Goal: Find specific page/section: Find specific page/section

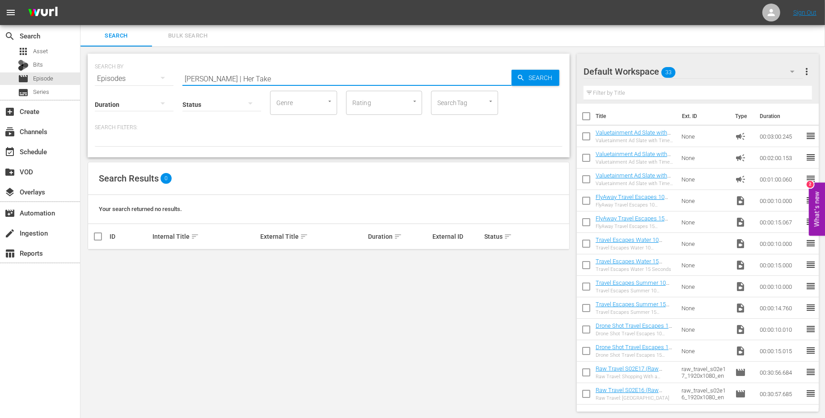
click at [207, 74] on input "[PERSON_NAME] | Her Take" at bounding box center [346, 78] width 329 height 21
paste input "HERTAKE-Ep009"
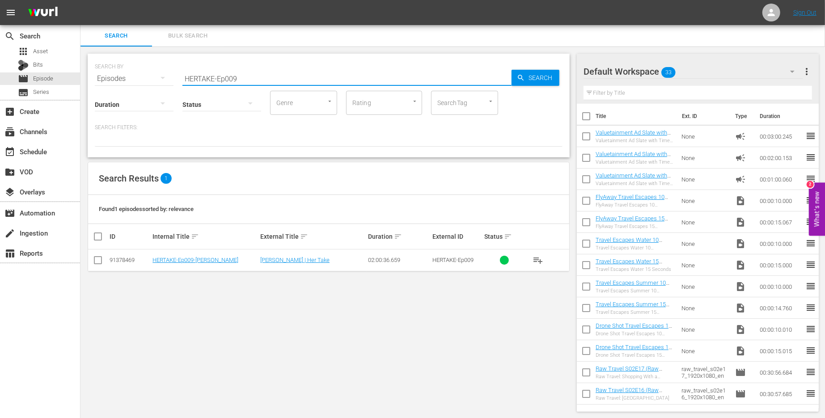
click at [256, 78] on input "HERTAKE-Ep009" at bounding box center [346, 78] width 329 height 21
type input "HERTAKE-Ep013"
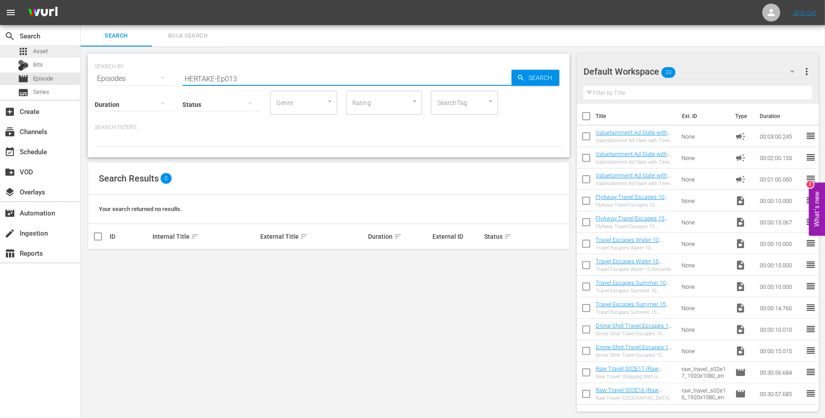
click at [37, 54] on span "Asset" at bounding box center [40, 51] width 15 height 9
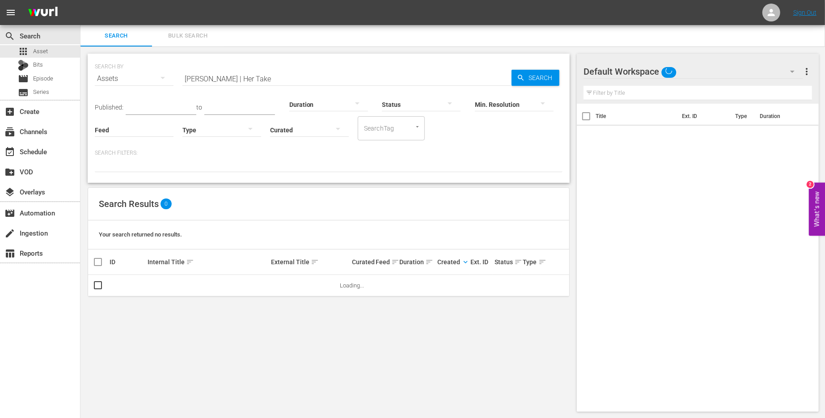
click at [238, 84] on input "[PERSON_NAME] | Her Take" at bounding box center [346, 78] width 329 height 21
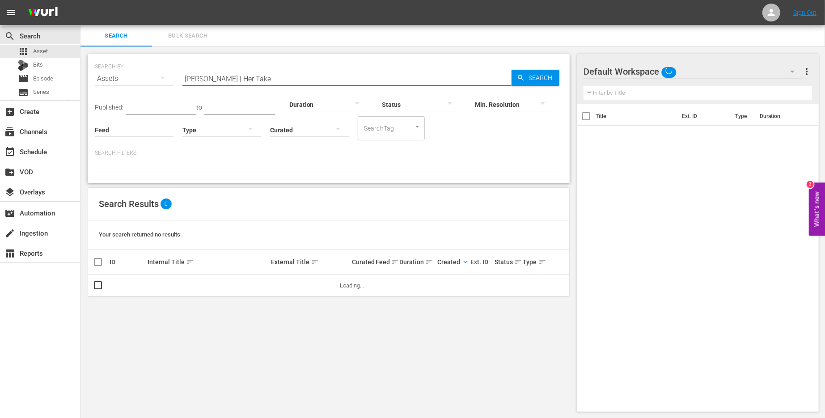
click at [238, 84] on input "[PERSON_NAME] | Her Take" at bounding box center [346, 78] width 329 height 21
paste input "The Lineup | The Unusual Suspects"
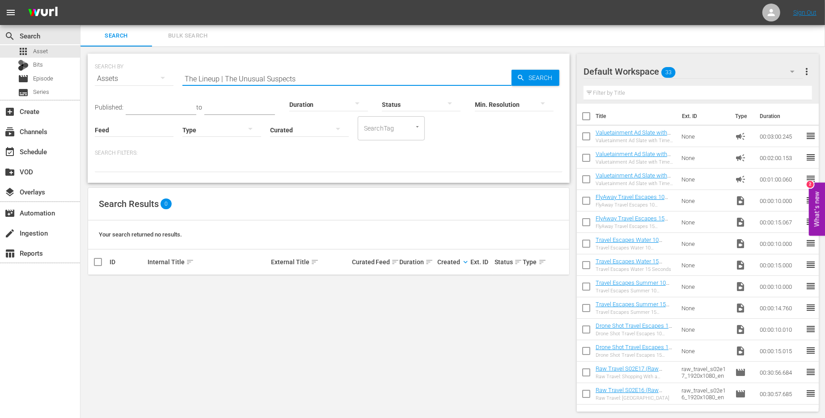
click at [233, 74] on input "The Lineup | The Unusual Suspects" at bounding box center [346, 78] width 329 height 21
paste input "US-Ep001"
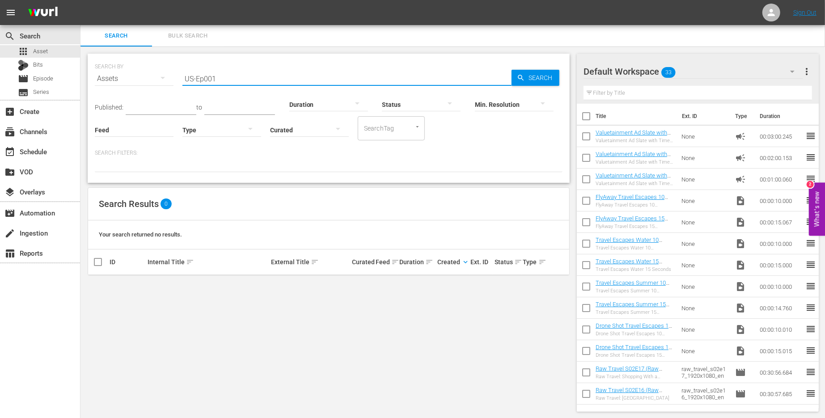
click at [284, 76] on input "US-Ep001" at bounding box center [346, 78] width 329 height 21
paste input "VTDD"
click at [230, 77] on input "VTDD-Ep001" at bounding box center [346, 78] width 329 height 21
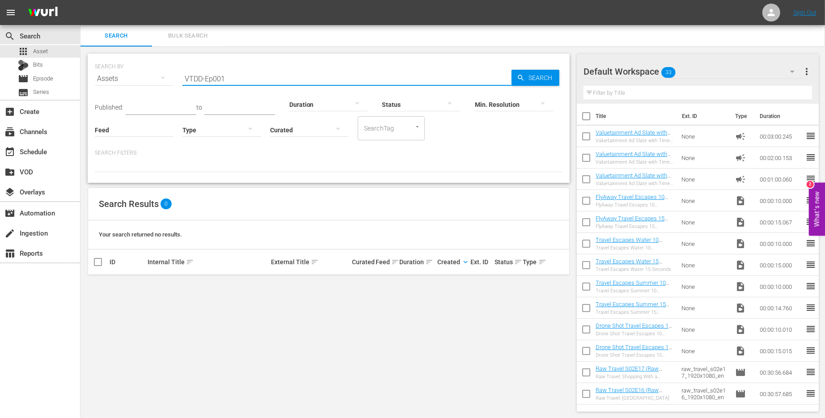
click at [230, 77] on input "VTDD-Ep001" at bounding box center [346, 78] width 329 height 21
paste input "PB"
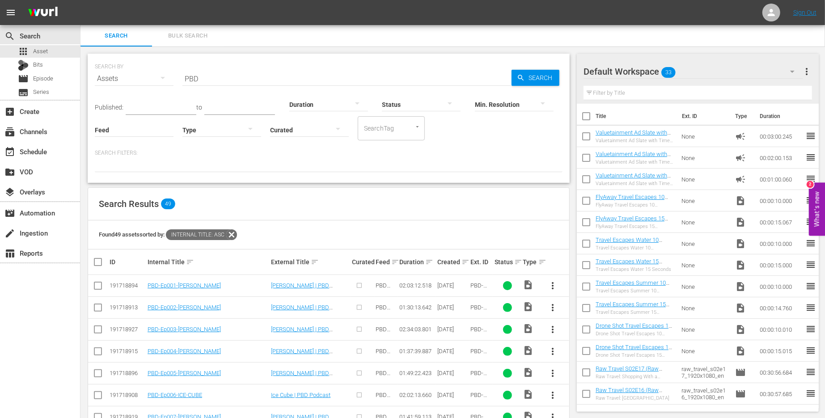
click at [218, 78] on input "PBD" at bounding box center [346, 78] width 329 height 21
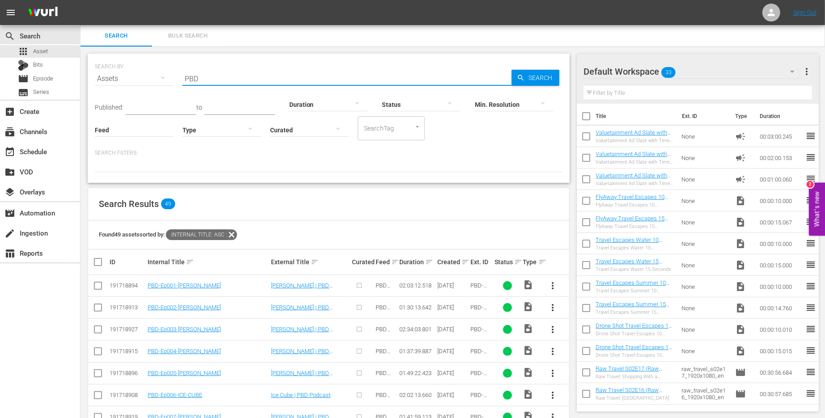
click at [218, 78] on input "PBD" at bounding box center [346, 78] width 329 height 21
paste input "Dangerous Conversations"
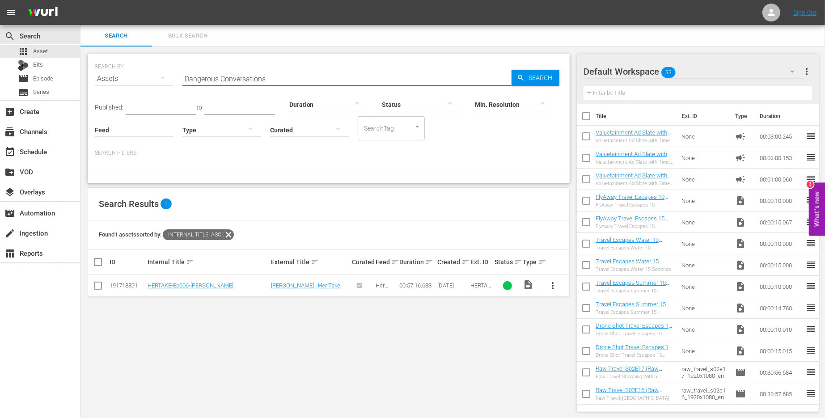
click at [285, 75] on input "Dangerous Conversations" at bounding box center [346, 78] width 329 height 21
paste input "C-Ep001-[PERSON_NAME]"
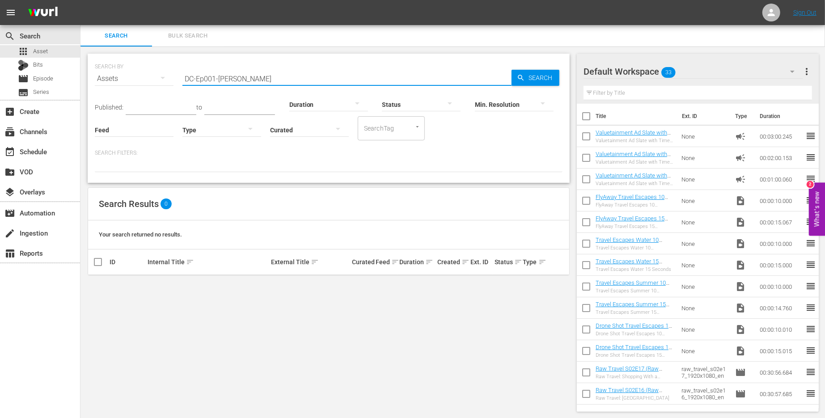
click at [264, 78] on input "DC-Ep001-[PERSON_NAME]" at bounding box center [346, 78] width 329 height 21
paste input "2"
type input "DC"
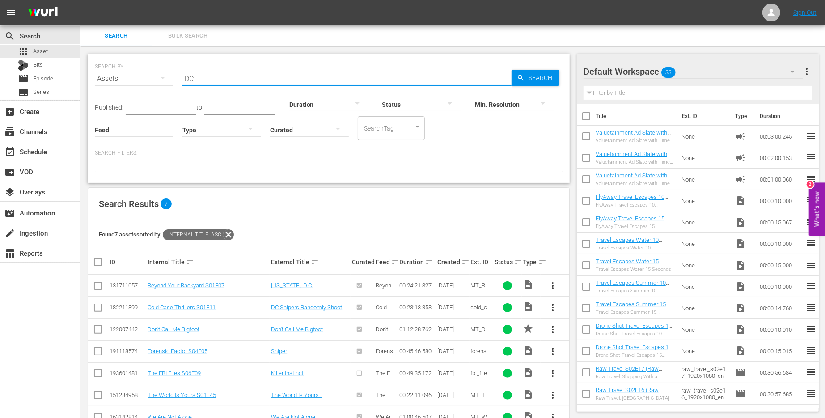
click at [227, 78] on input "DC" at bounding box center [346, 78] width 329 height 21
click at [31, 240] on div "create Ingestion" at bounding box center [40, 232] width 80 height 18
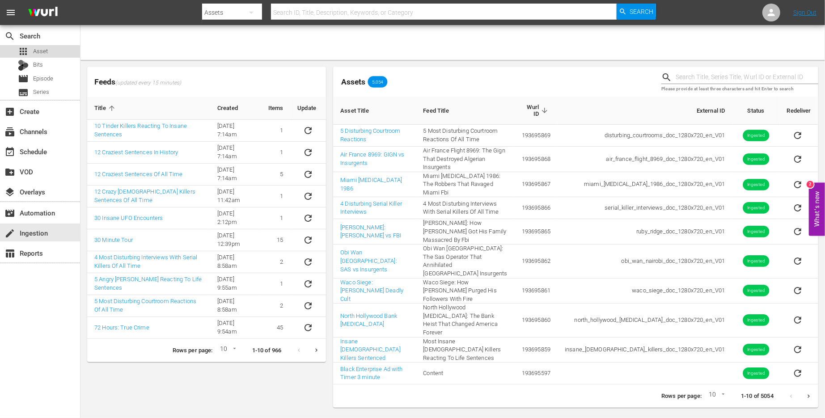
click at [46, 51] on span "Asset" at bounding box center [40, 51] width 15 height 9
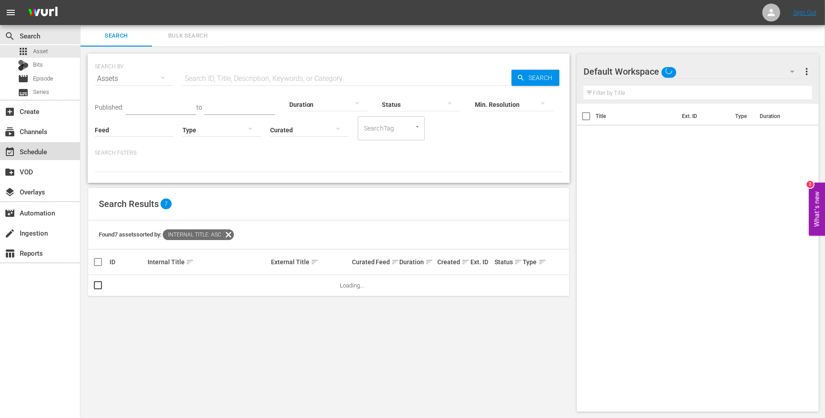
click at [47, 148] on div "event_available Schedule" at bounding box center [25, 150] width 50 height 8
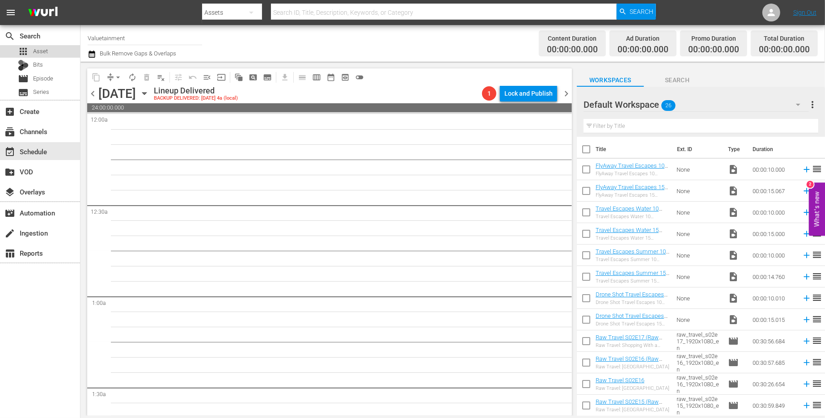
click at [46, 53] on span "Asset" at bounding box center [40, 51] width 15 height 9
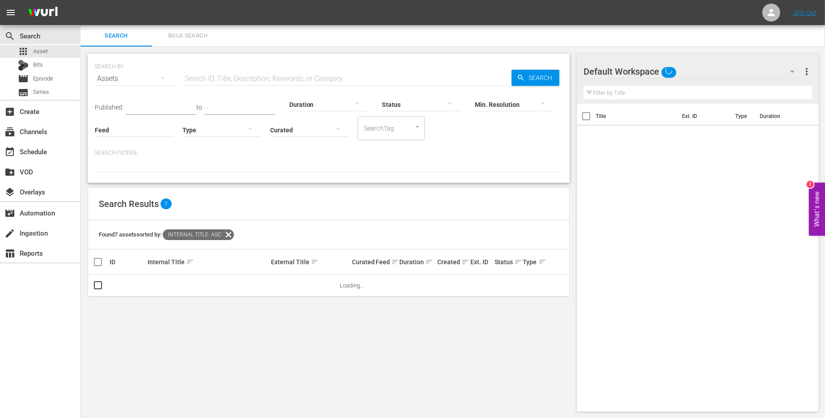
click at [228, 235] on icon at bounding box center [229, 235] width 12 height 12
